Goal: Task Accomplishment & Management: Manage account settings

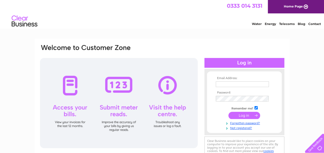
click at [255, 107] on input "checkbox" at bounding box center [255, 107] width 3 height 3
checkbox input "false"
click at [252, 84] on input "text" at bounding box center [243, 84] width 54 height 6
paste input "accounts@primalstrength.com"
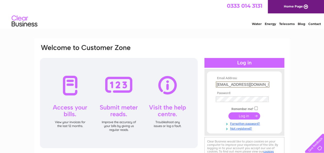
type input "accounts@primalstrength.com"
click at [246, 115] on input "submit" at bounding box center [244, 115] width 32 height 7
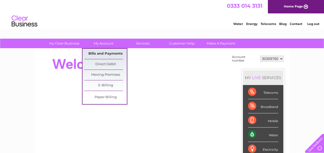
click at [106, 53] on link "Bills and Payments" at bounding box center [105, 54] width 43 height 10
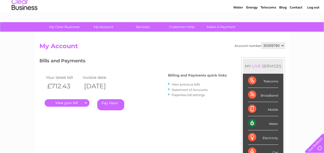
scroll to position [26, 0]
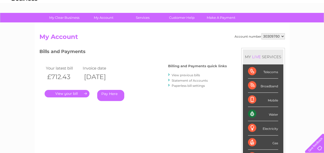
click at [192, 81] on link "Statement of Accounts" at bounding box center [190, 81] width 36 height 4
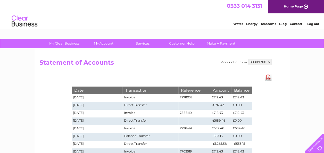
click at [312, 24] on link "Log out" at bounding box center [313, 24] width 12 height 4
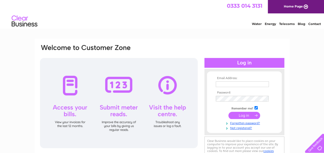
click at [257, 107] on input "checkbox" at bounding box center [255, 107] width 3 height 3
checkbox input "false"
paste input "team.finance@primalstrength.com"
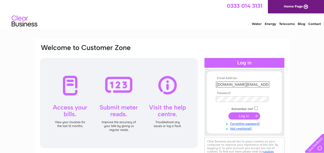
scroll to position [0, 5]
type input "team.finance@primalstrength.com"
click at [242, 114] on input "submit" at bounding box center [244, 115] width 32 height 7
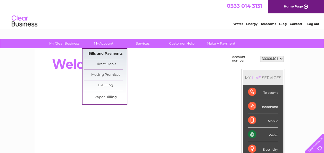
click at [103, 53] on link "Bills and Payments" at bounding box center [105, 54] width 43 height 10
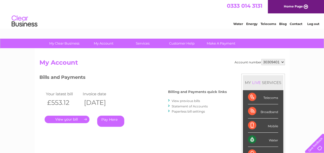
click at [190, 106] on link "Statement of Accounts" at bounding box center [190, 106] width 36 height 4
